Goal: Transaction & Acquisition: Subscribe to service/newsletter

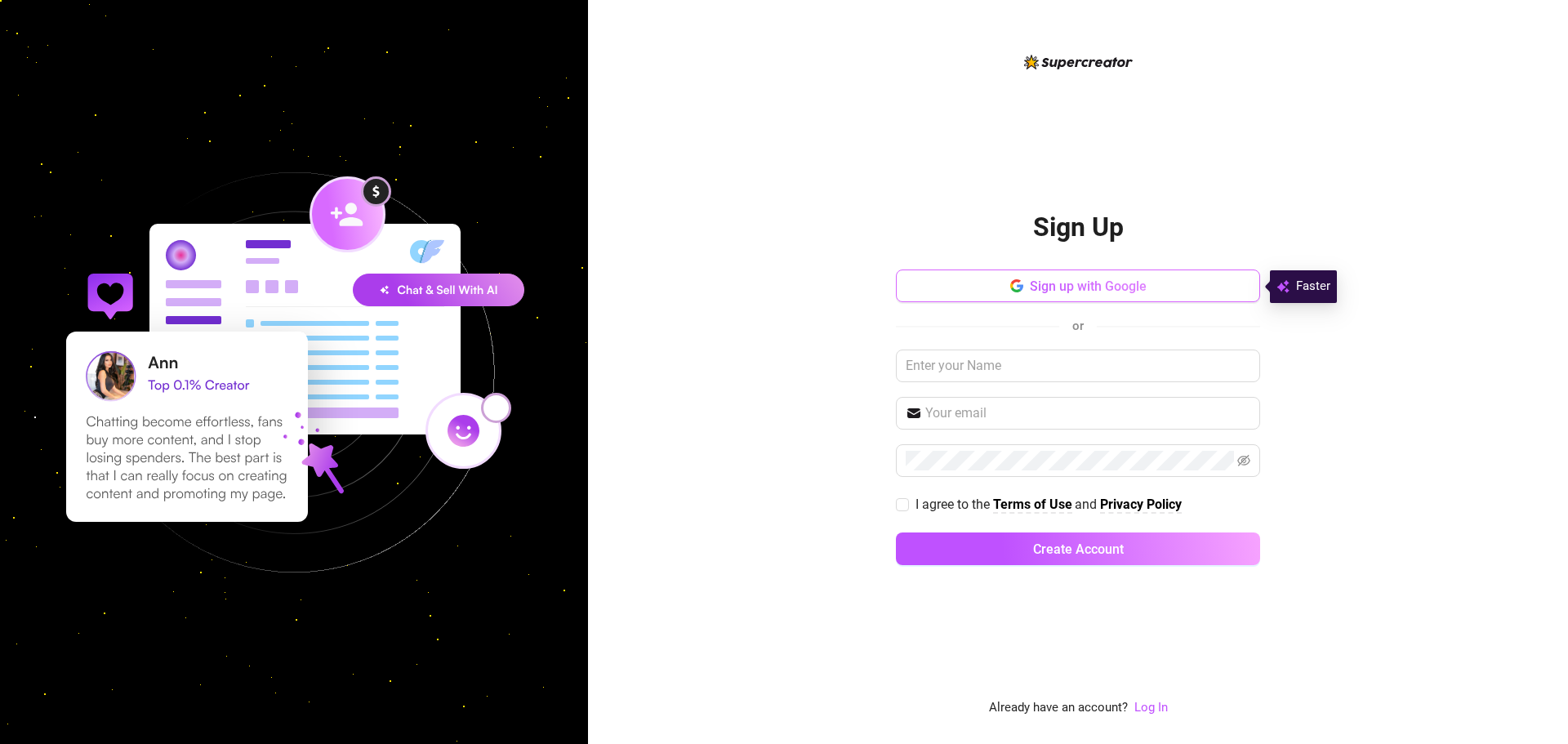
click at [1083, 293] on span "Sign up with Google" at bounding box center [1088, 286] width 116 height 16
